Goal: Task Accomplishment & Management: Use online tool/utility

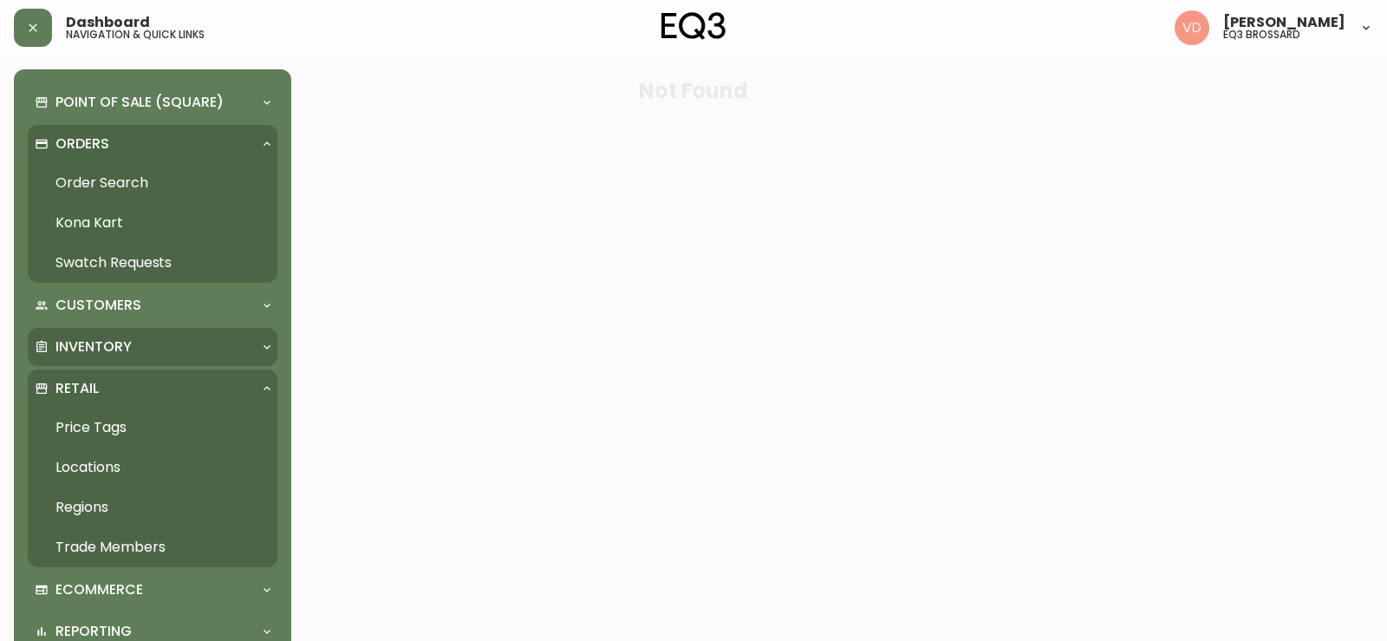
click at [145, 348] on div "Inventory" at bounding box center [144, 346] width 218 height 19
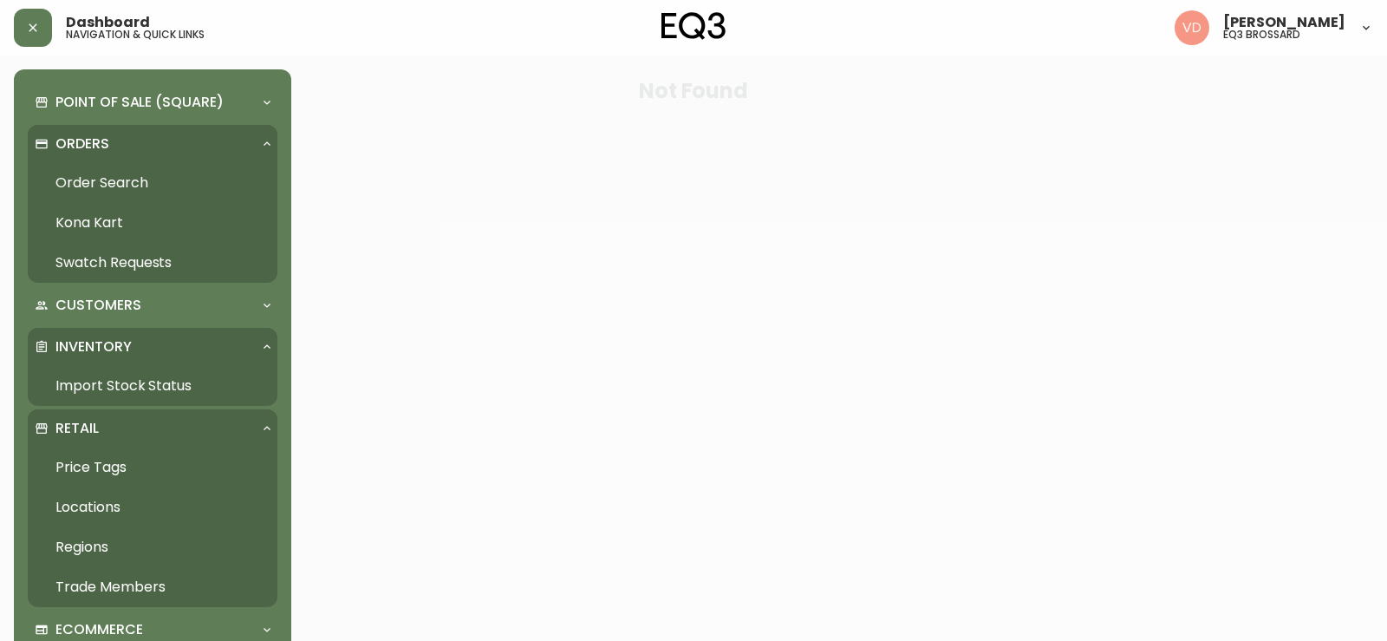
click at [117, 389] on link "Import Stock Status" at bounding box center [153, 386] width 250 height 40
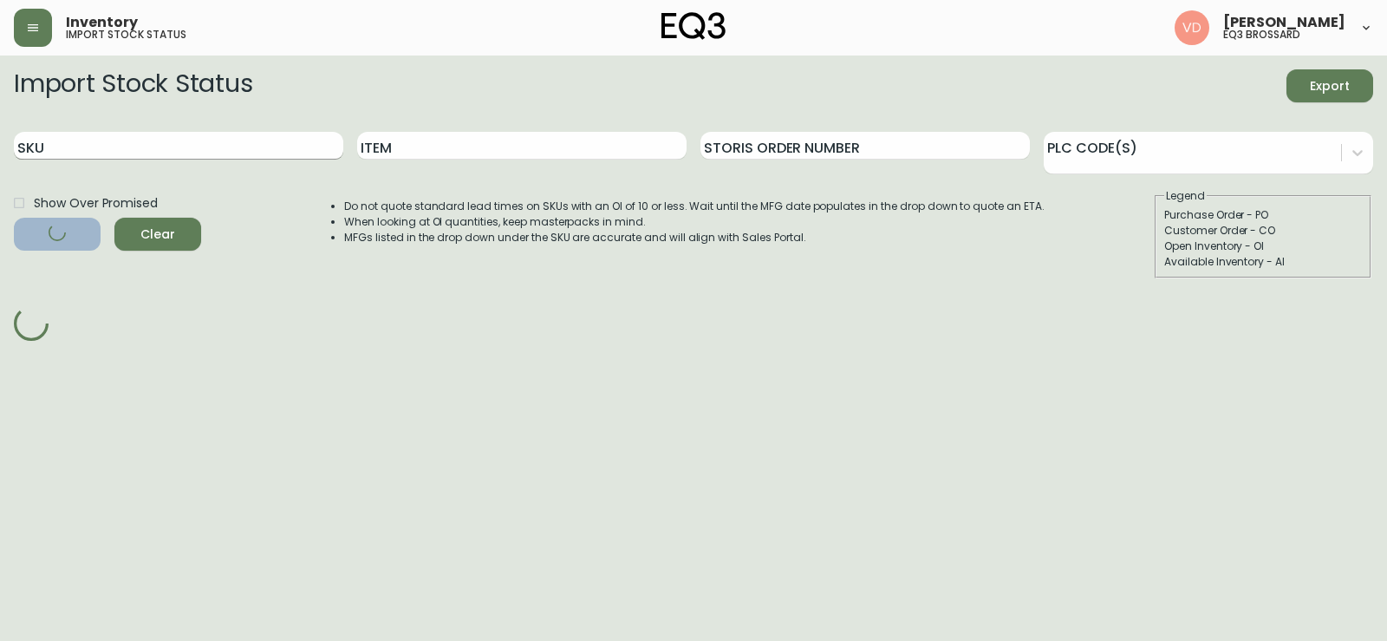
click at [284, 149] on input "SKU" at bounding box center [178, 146] width 329 height 28
paste input "[PHONE_NUMBER]"
type input "[PHONE_NUMBER]"
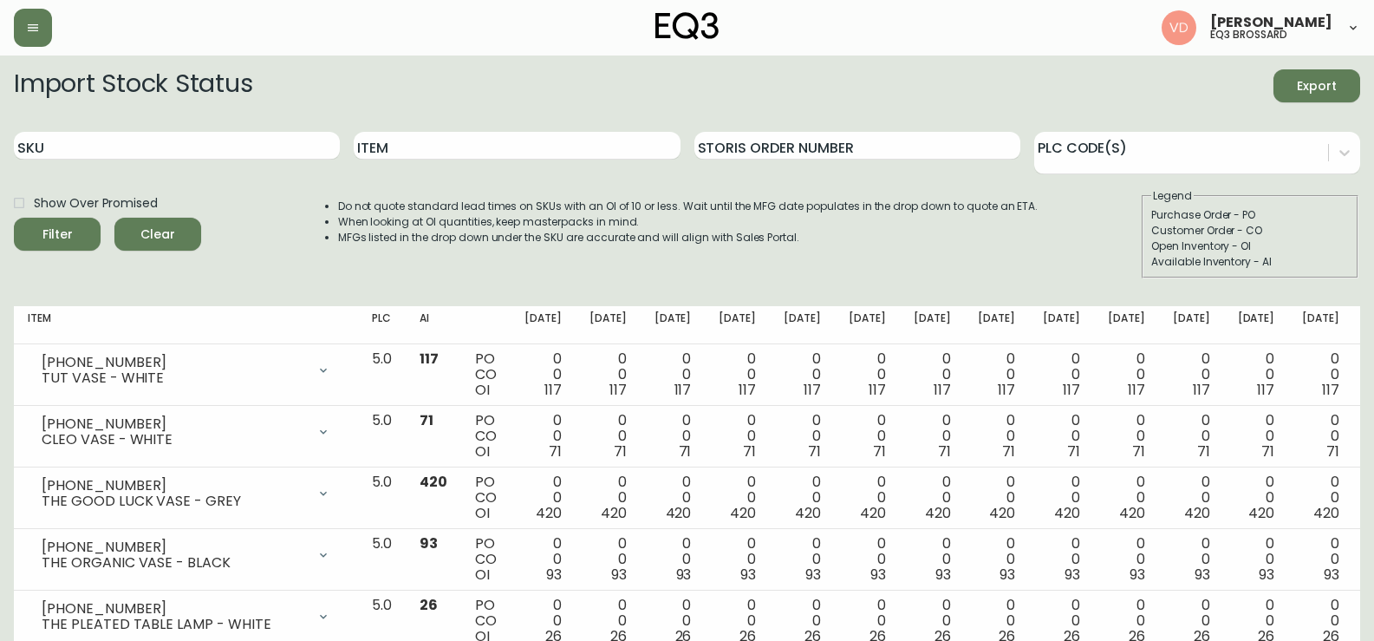
click at [144, 158] on input "SKU" at bounding box center [177, 146] width 326 height 28
paste input "[PHONE_NUMBER]"
type input "[PHONE_NUMBER]"
click at [14, 218] on button "Filter" at bounding box center [57, 234] width 87 height 33
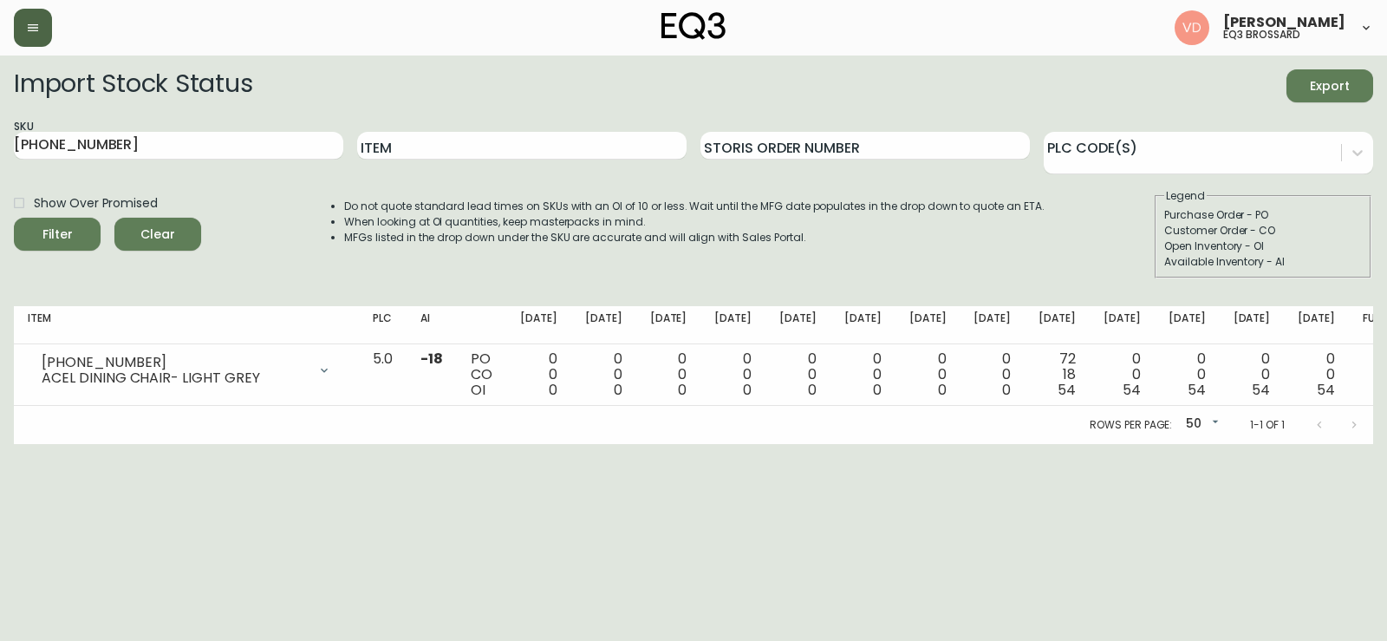
click at [41, 31] on button "button" at bounding box center [33, 28] width 38 height 38
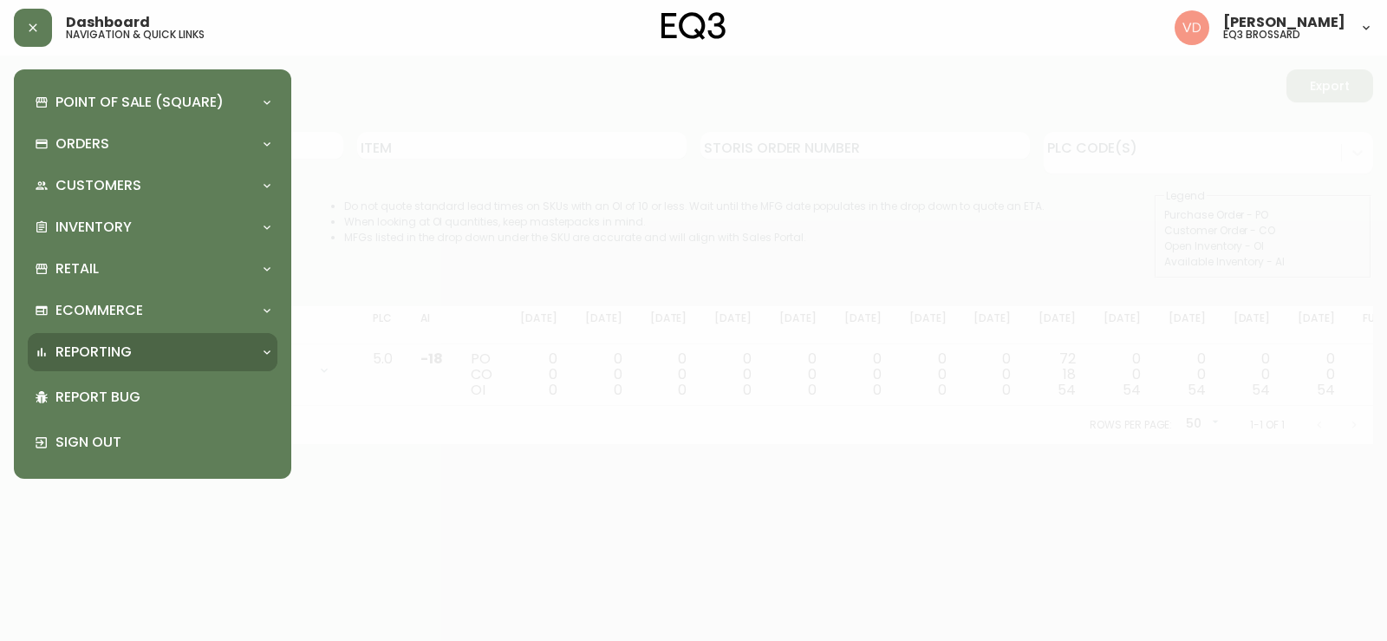
click at [159, 335] on div "Reporting" at bounding box center [153, 352] width 250 height 38
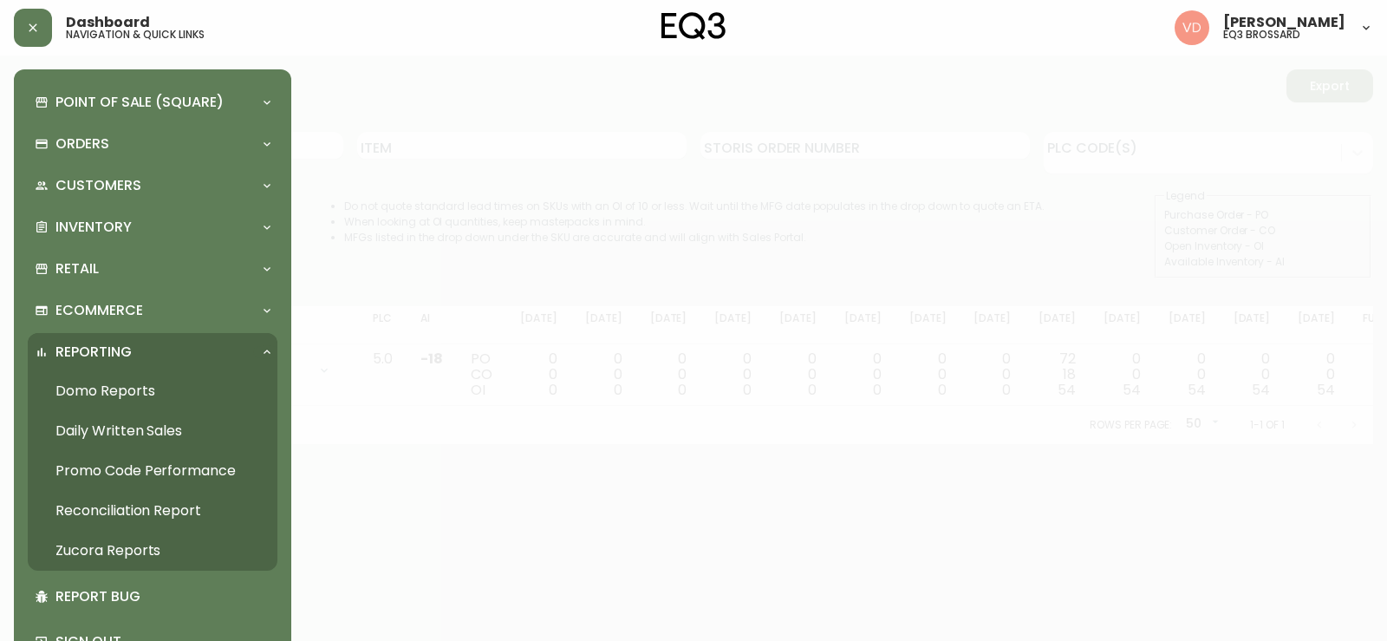
click at [160, 343] on div "Reporting" at bounding box center [144, 351] width 218 height 19
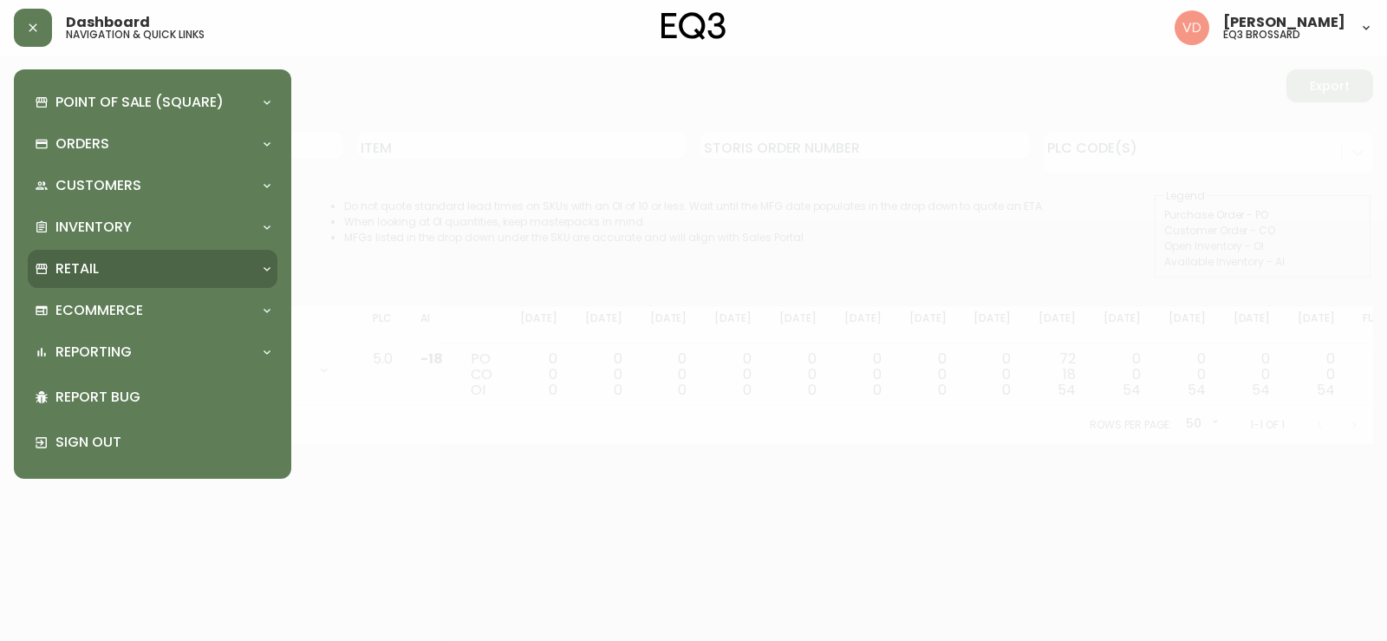
click at [146, 270] on div "Retail" at bounding box center [144, 268] width 218 height 19
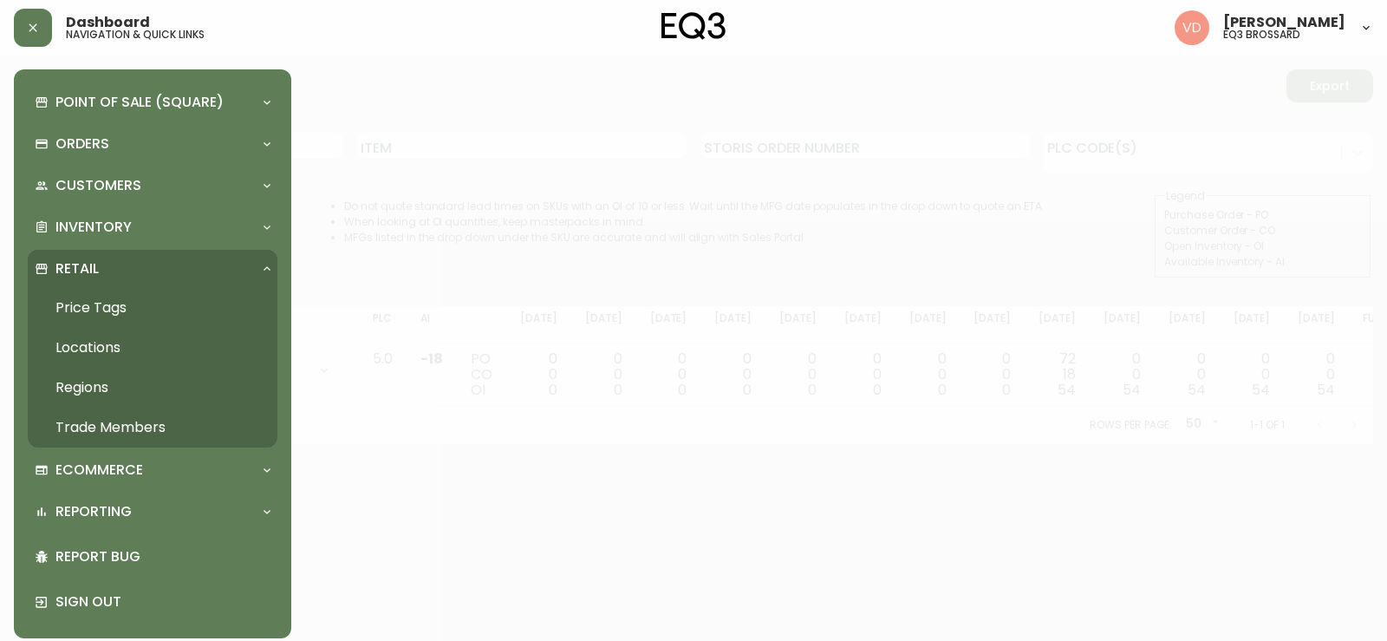
click at [157, 427] on link "Trade Members" at bounding box center [153, 427] width 250 height 40
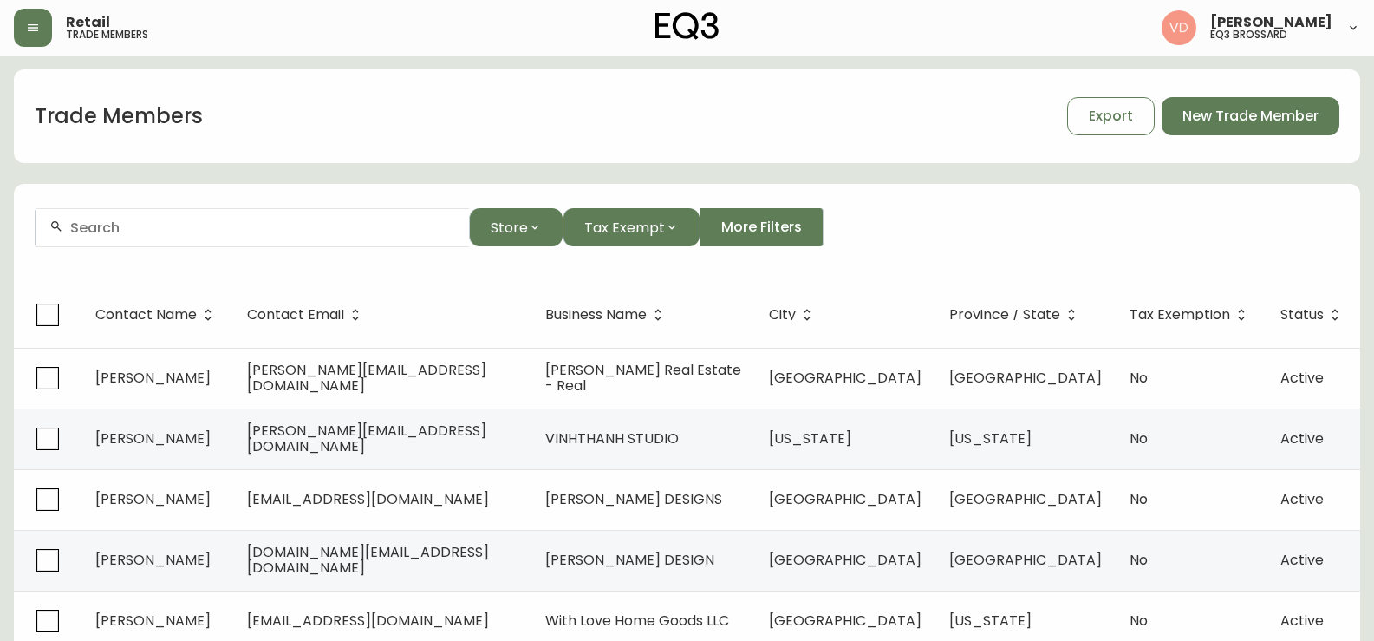
click at [264, 212] on div at bounding box center [252, 227] width 433 height 39
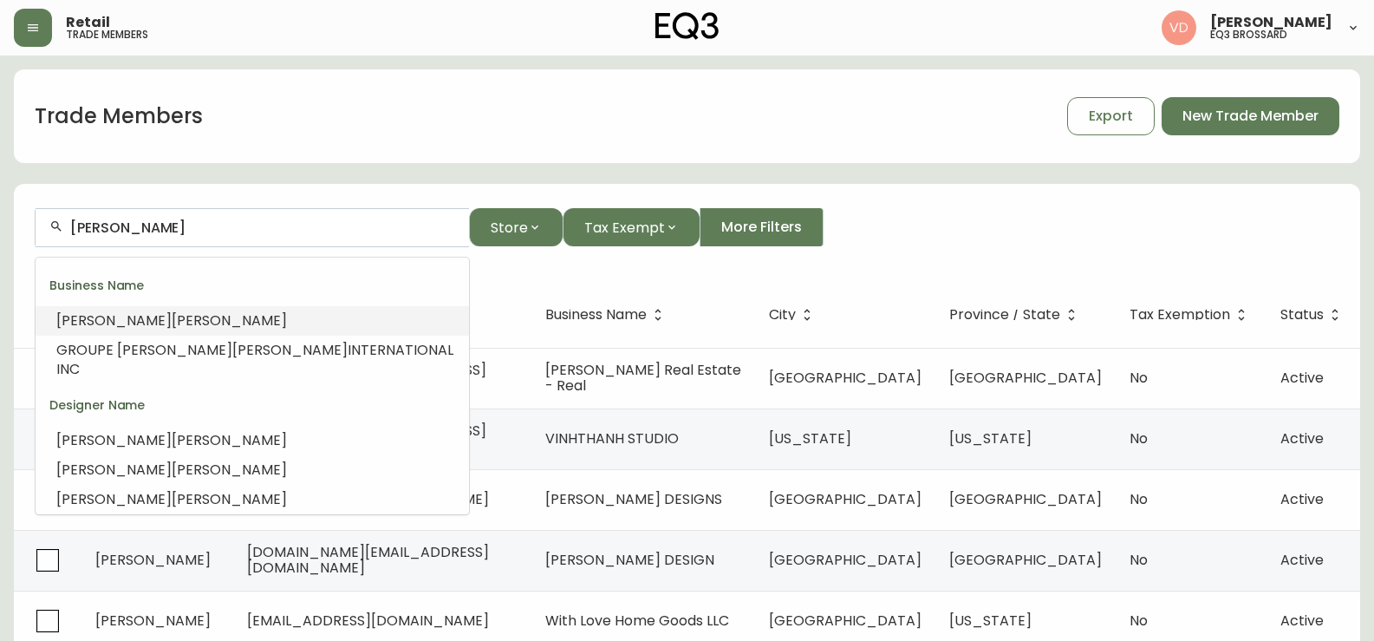
click at [98, 325] on span "SYLVIE" at bounding box center [113, 320] width 115 height 20
type input "SYLVIE LALONDE"
